Goal: Task Accomplishment & Management: Manage account settings

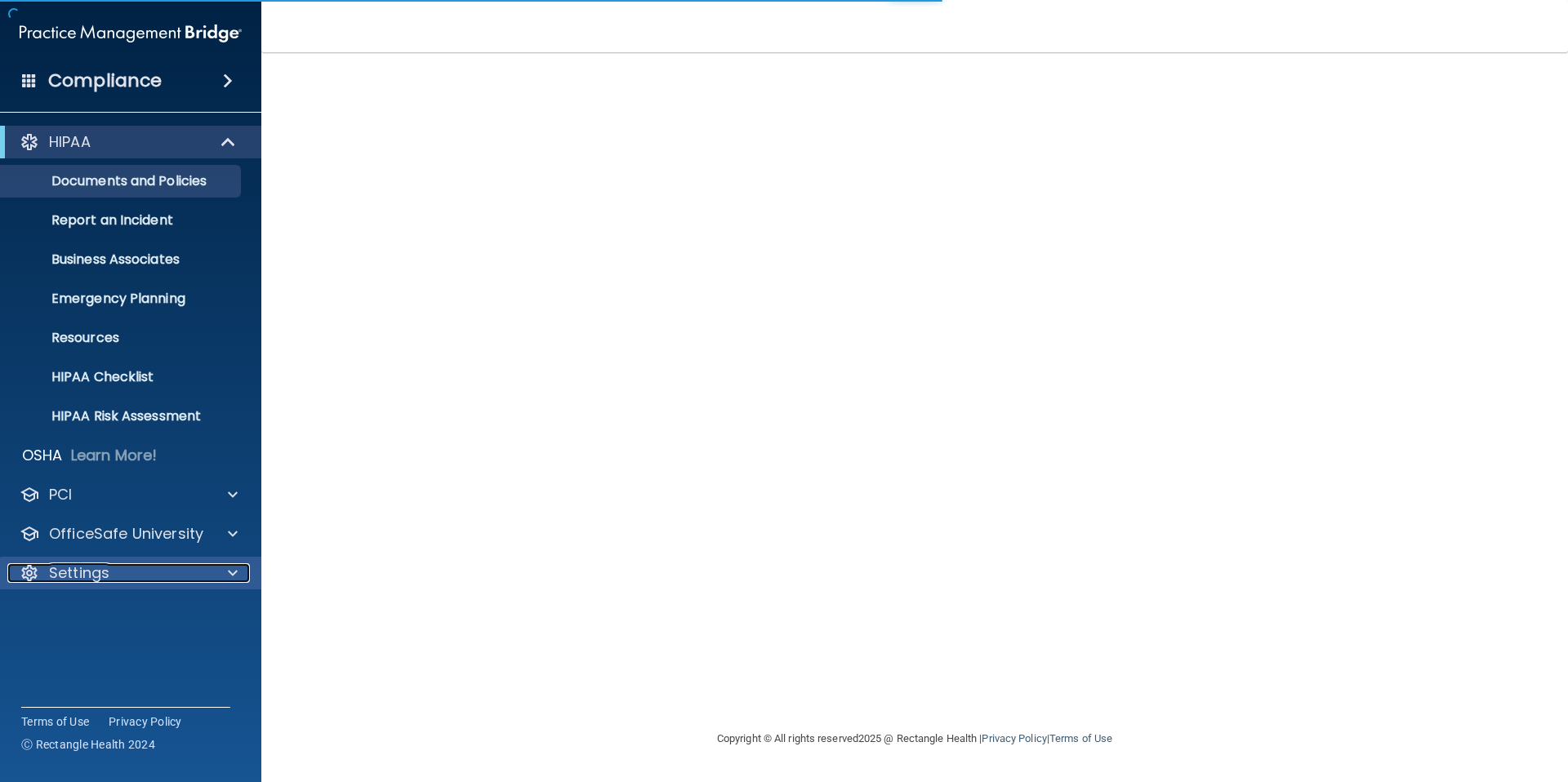
drag, startPoint x: 102, startPoint y: 577, endPoint x: 110, endPoint y: 579, distance: 8.2
click at [102, 577] on p "Settings" at bounding box center [78, 573] width 61 height 20
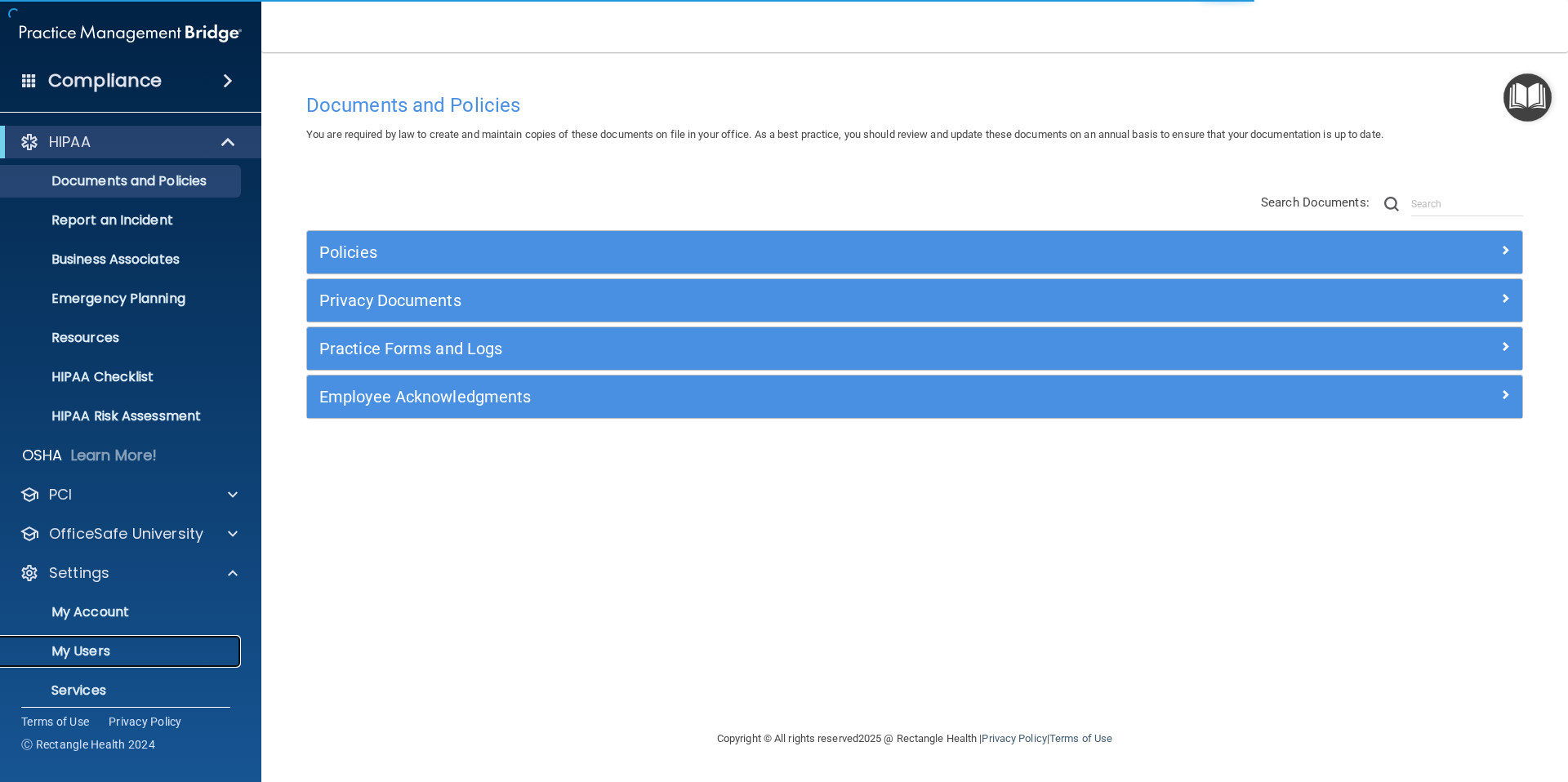
click at [107, 650] on p "My Users" at bounding box center [121, 651] width 223 height 16
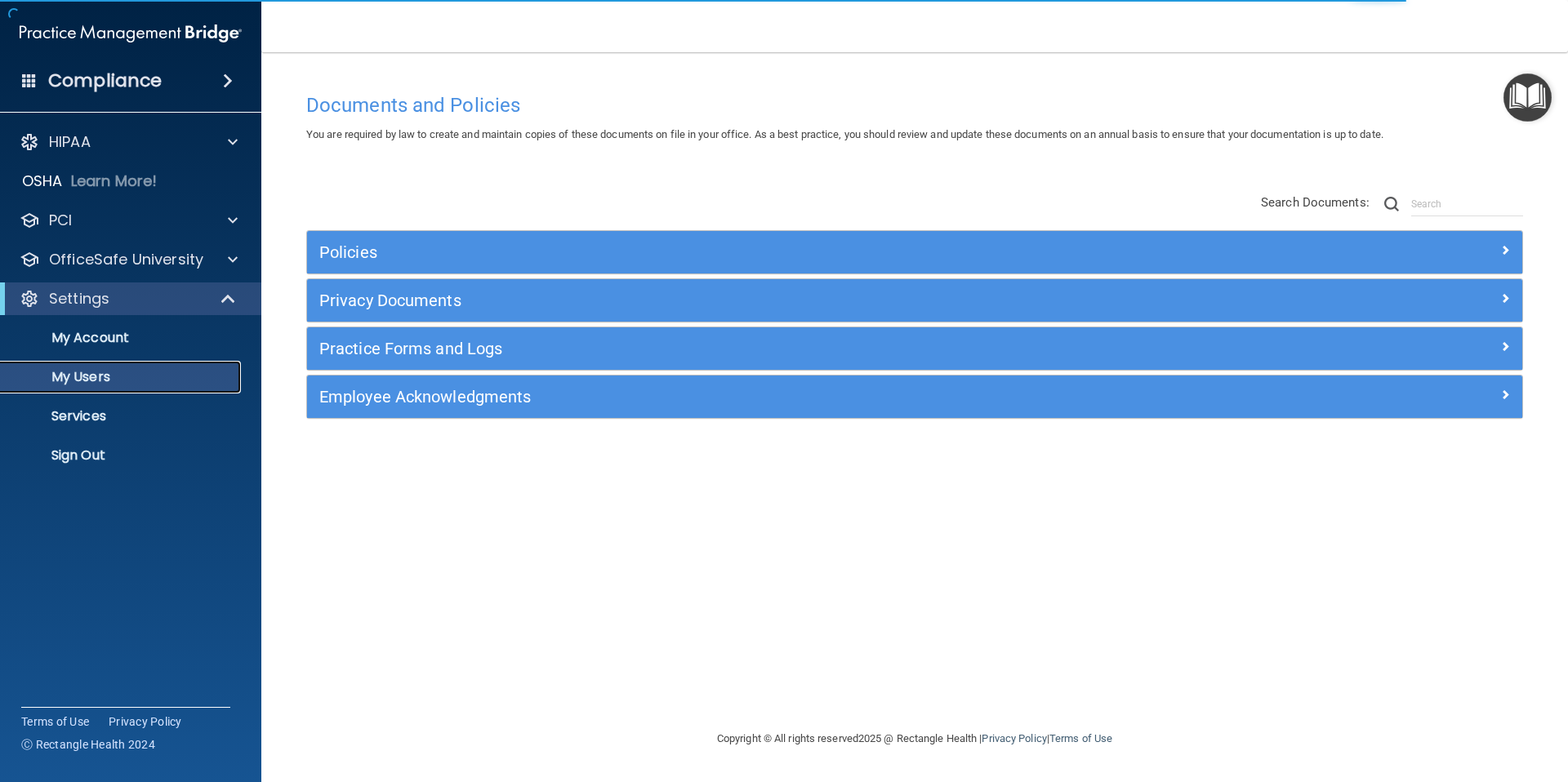
select select "20"
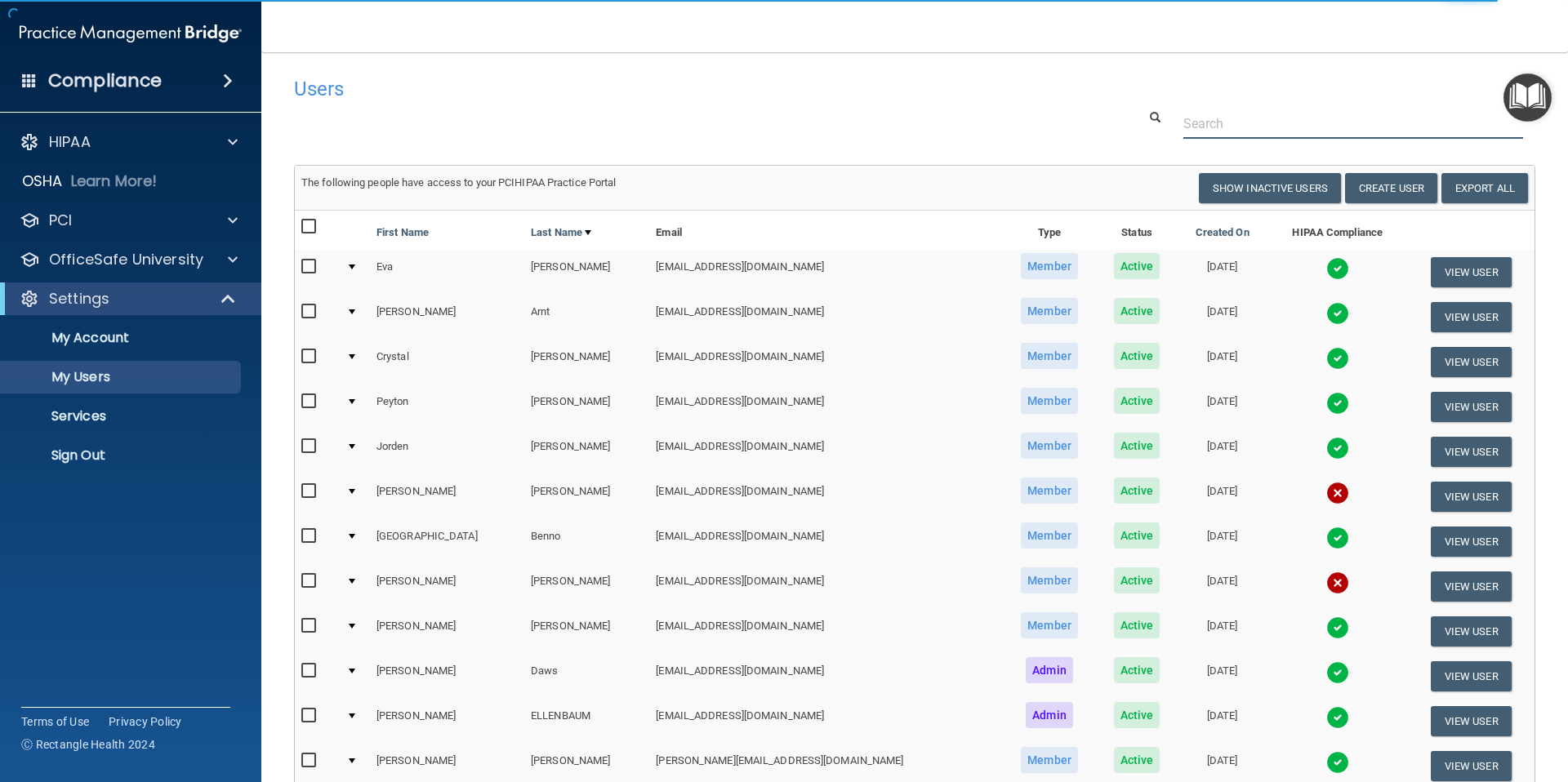
click at [1261, 120] on input "text" at bounding box center [1353, 123] width 340 height 30
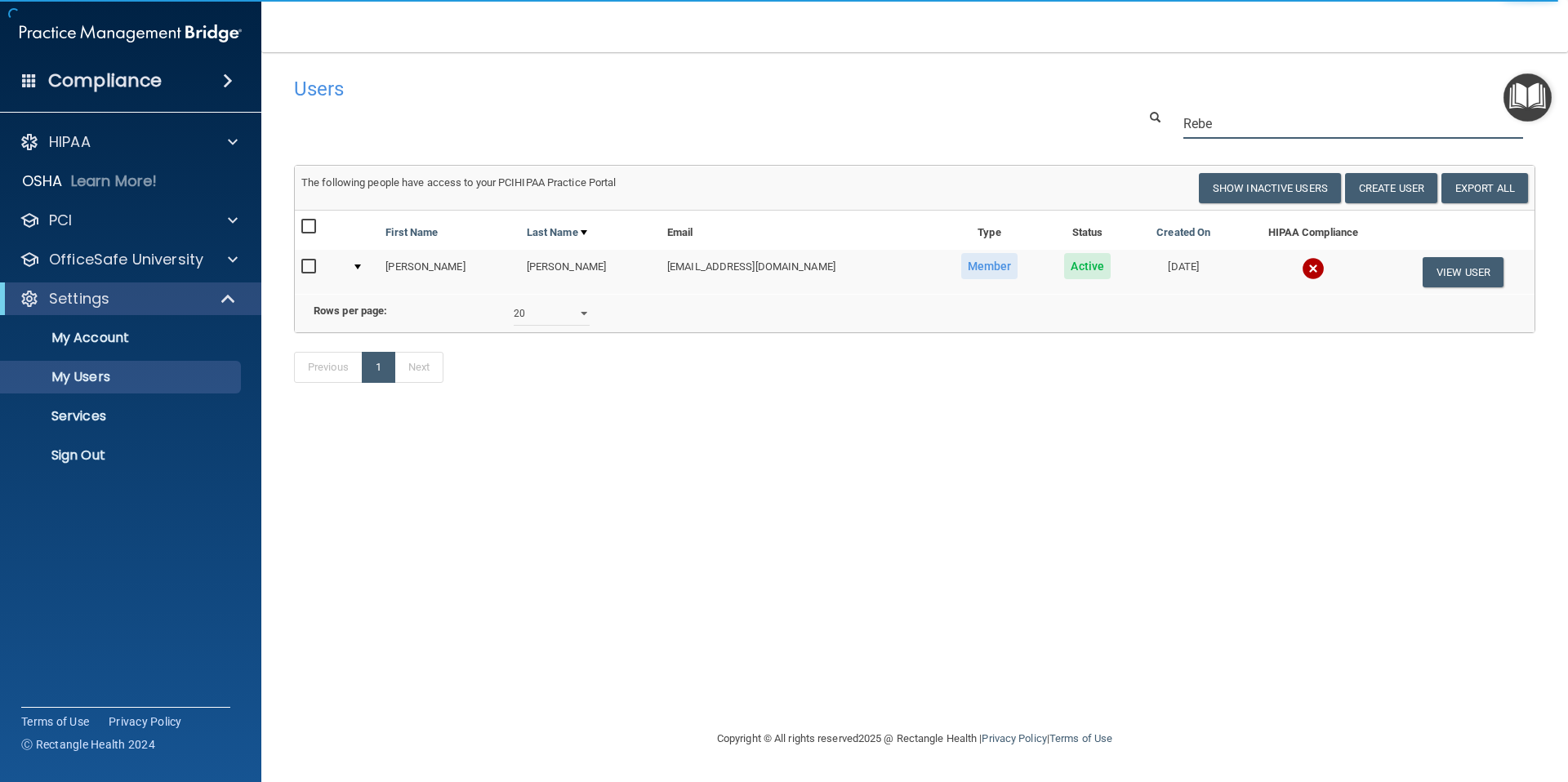
type input "Rebe"
click at [1302, 268] on img at bounding box center [1313, 268] width 22 height 22
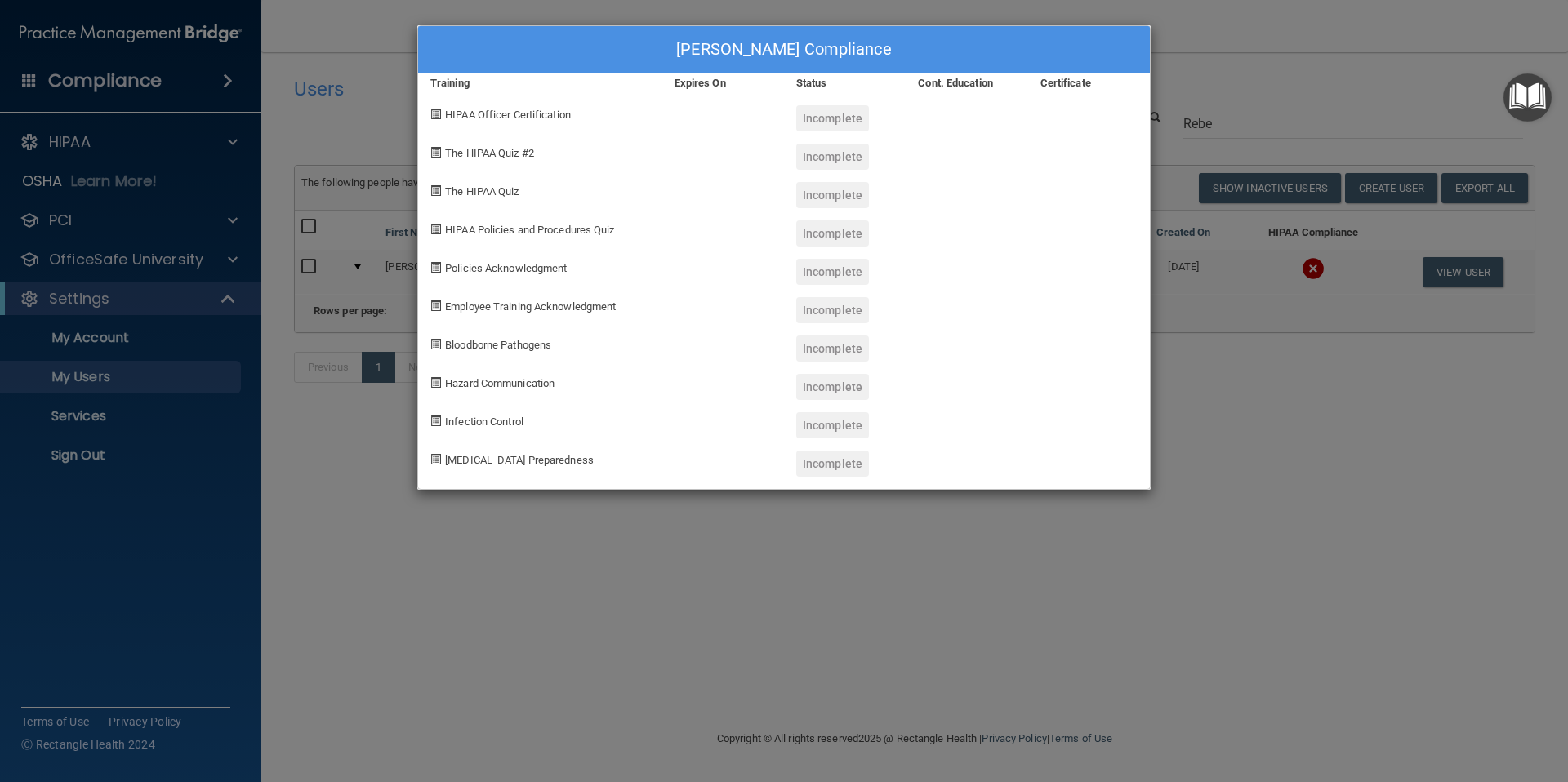
click at [1274, 82] on div "[PERSON_NAME] Compliance Training Expires On Status Cont. Education Certificate…" at bounding box center [784, 391] width 1568 height 782
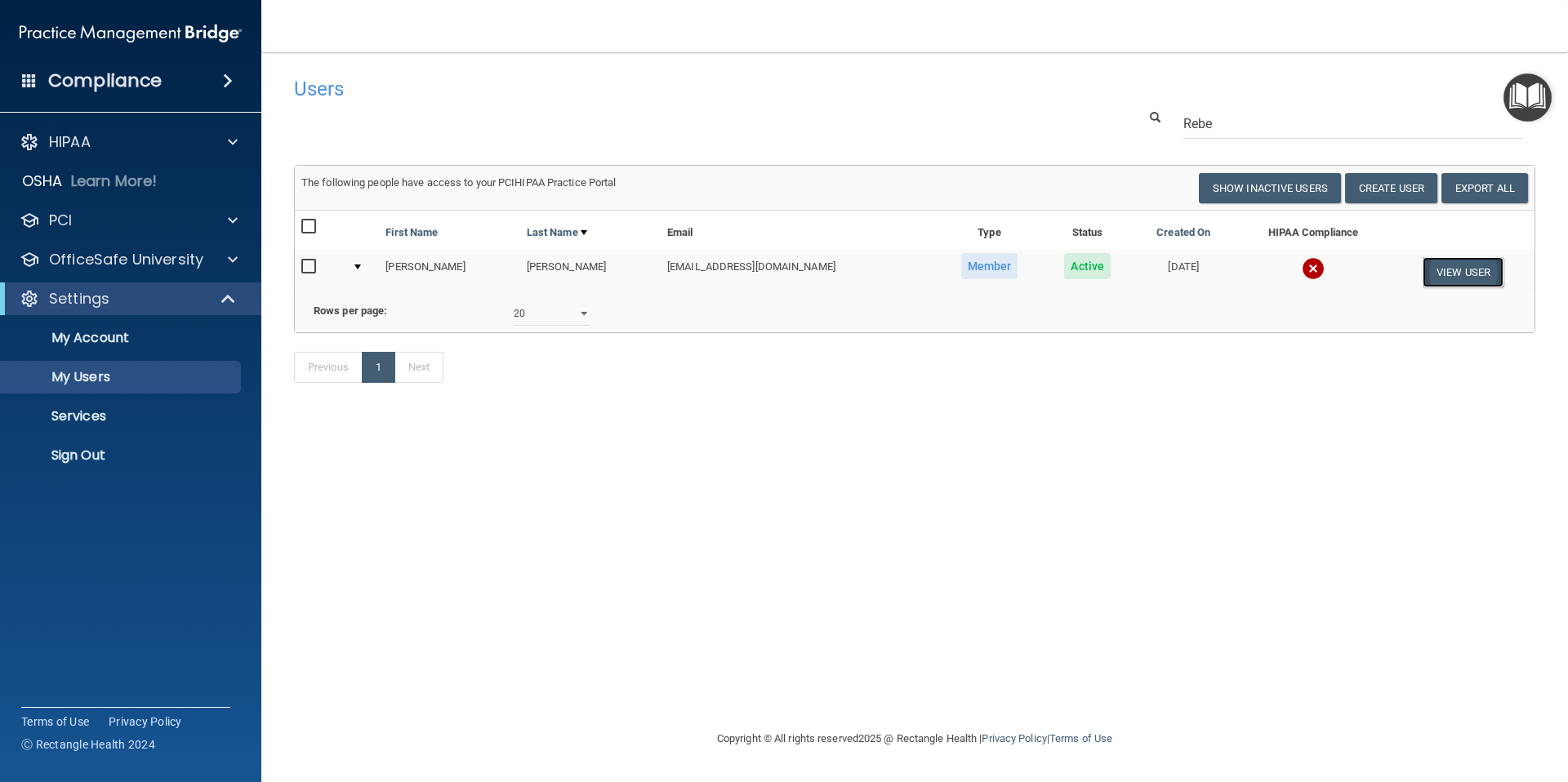
click at [1450, 271] on button "View User" at bounding box center [1462, 272] width 81 height 30
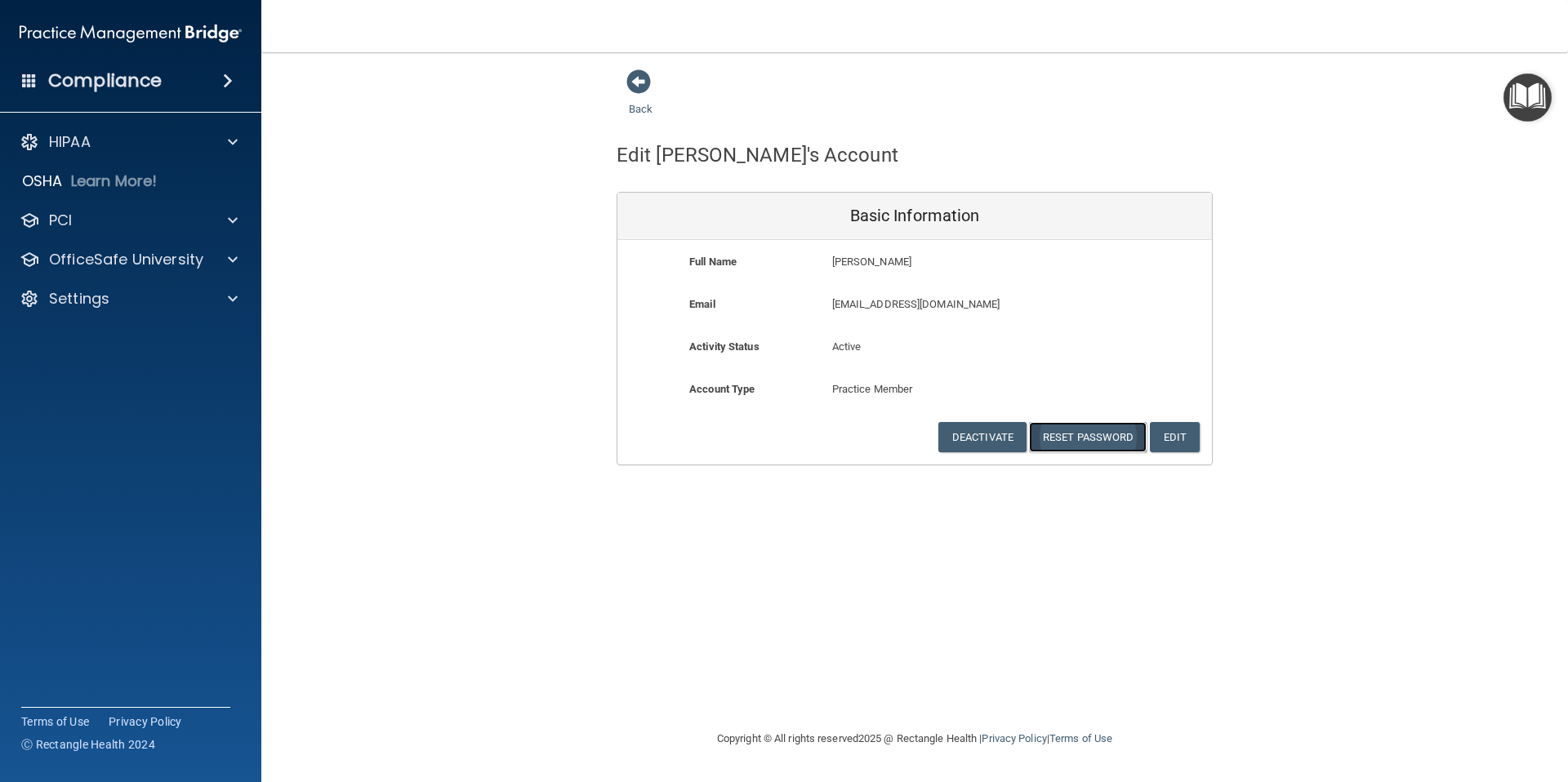
click at [1108, 433] on button "Reset Password" at bounding box center [1088, 437] width 118 height 30
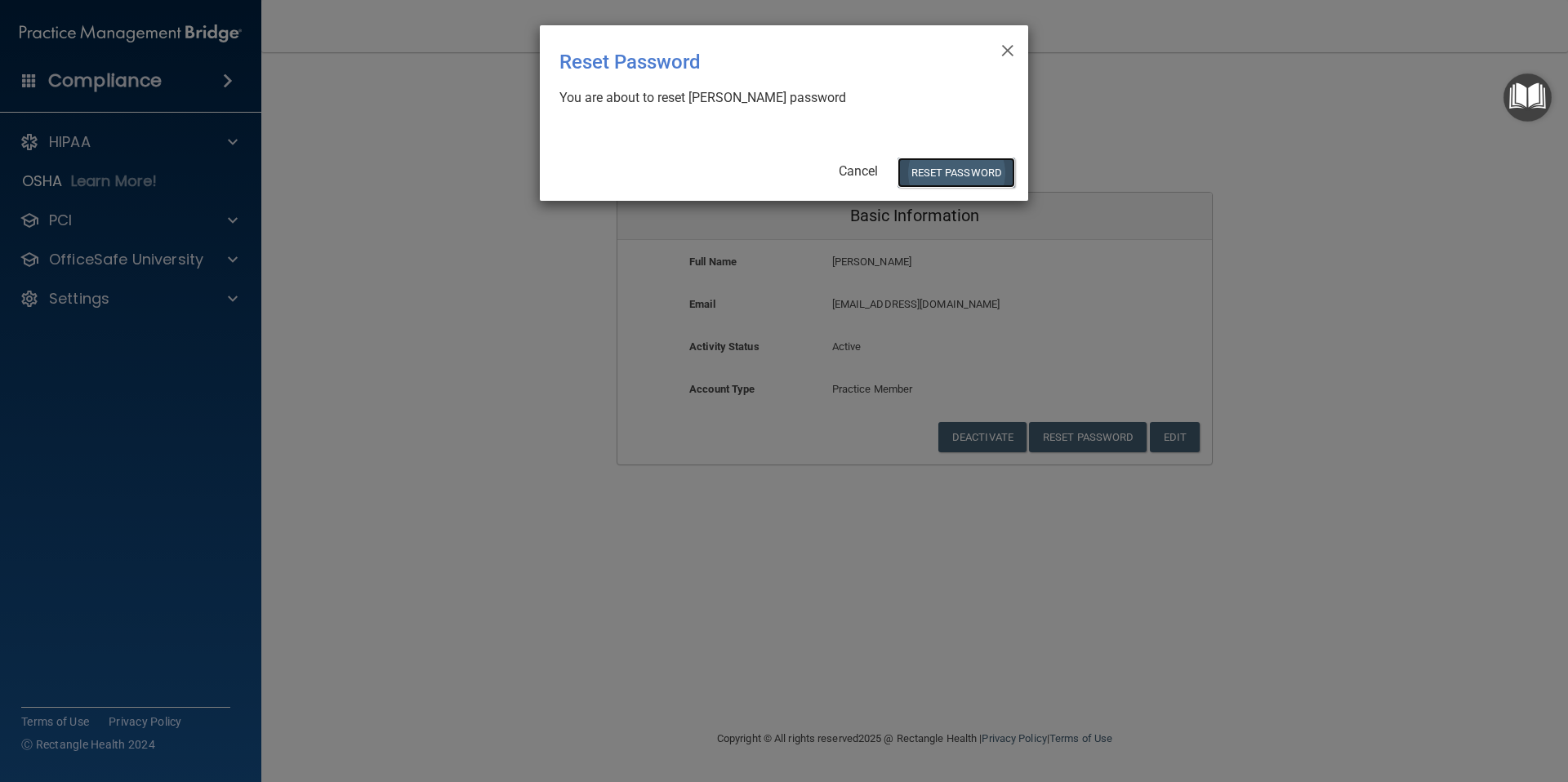
click at [974, 170] on button "Reset Password" at bounding box center [956, 173] width 118 height 30
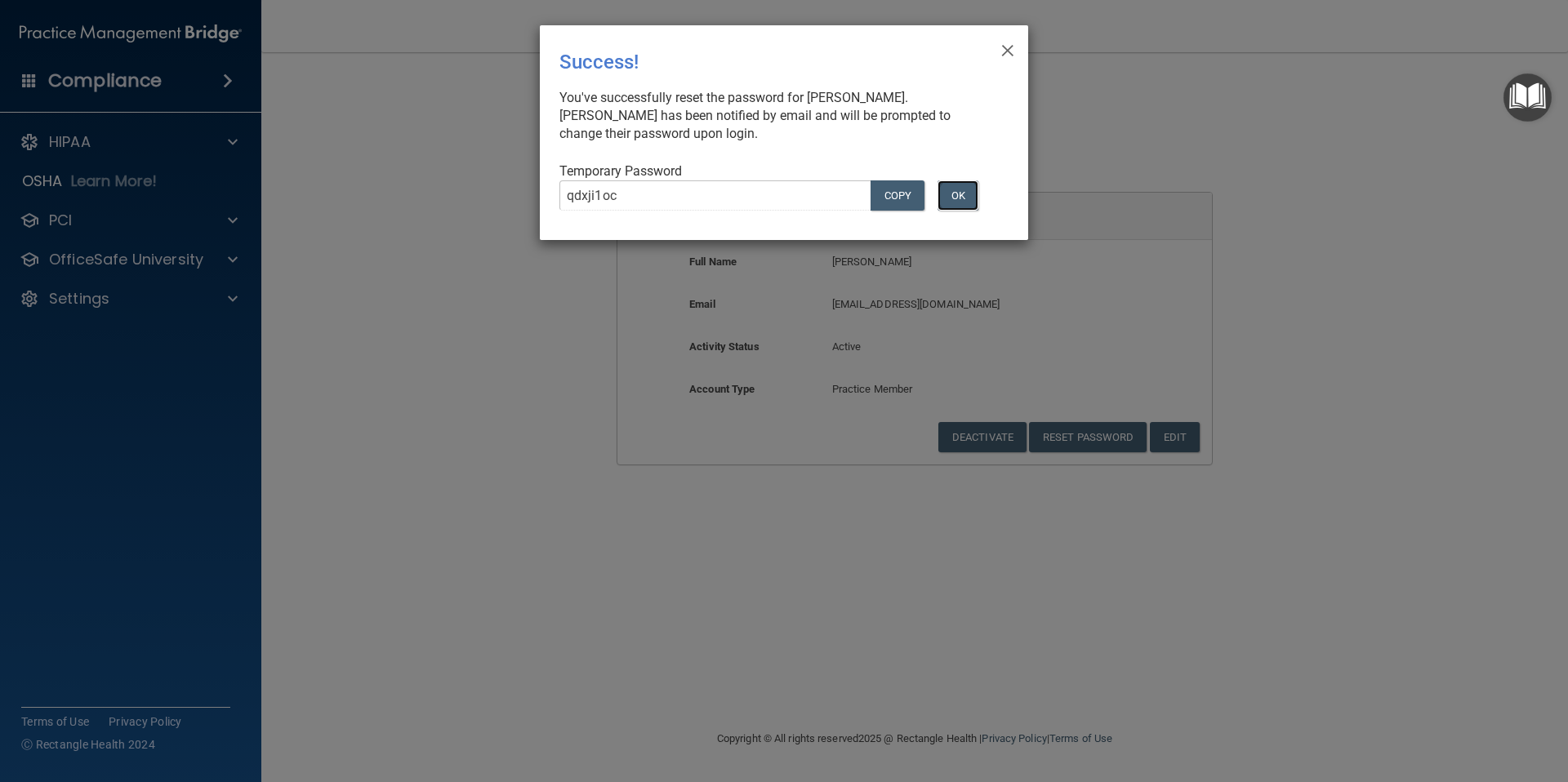
click at [956, 200] on button "OK" at bounding box center [958, 195] width 41 height 30
